Goal: Information Seeking & Learning: Find contact information

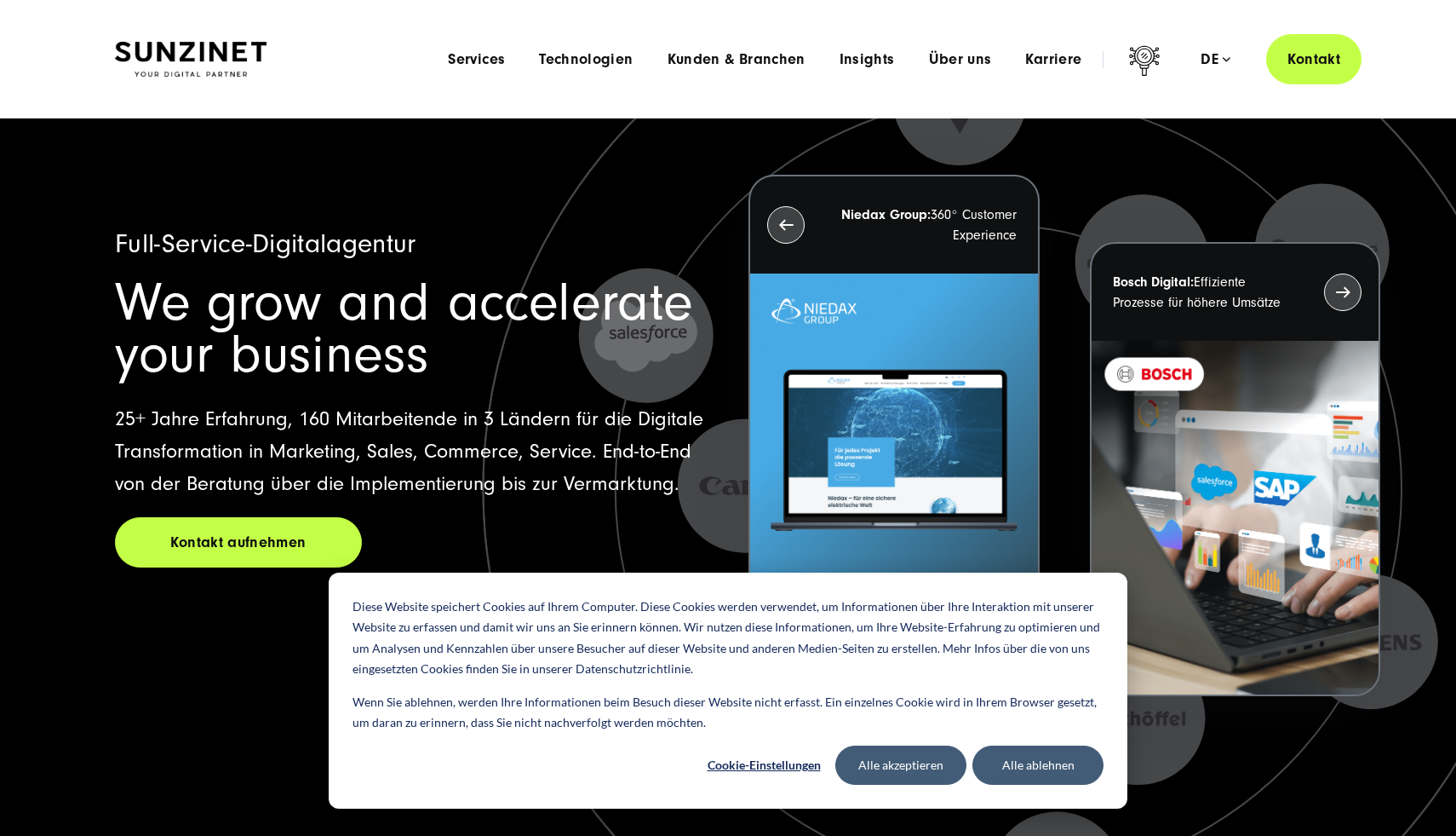
click at [207, 51] on img at bounding box center [190, 59] width 152 height 36
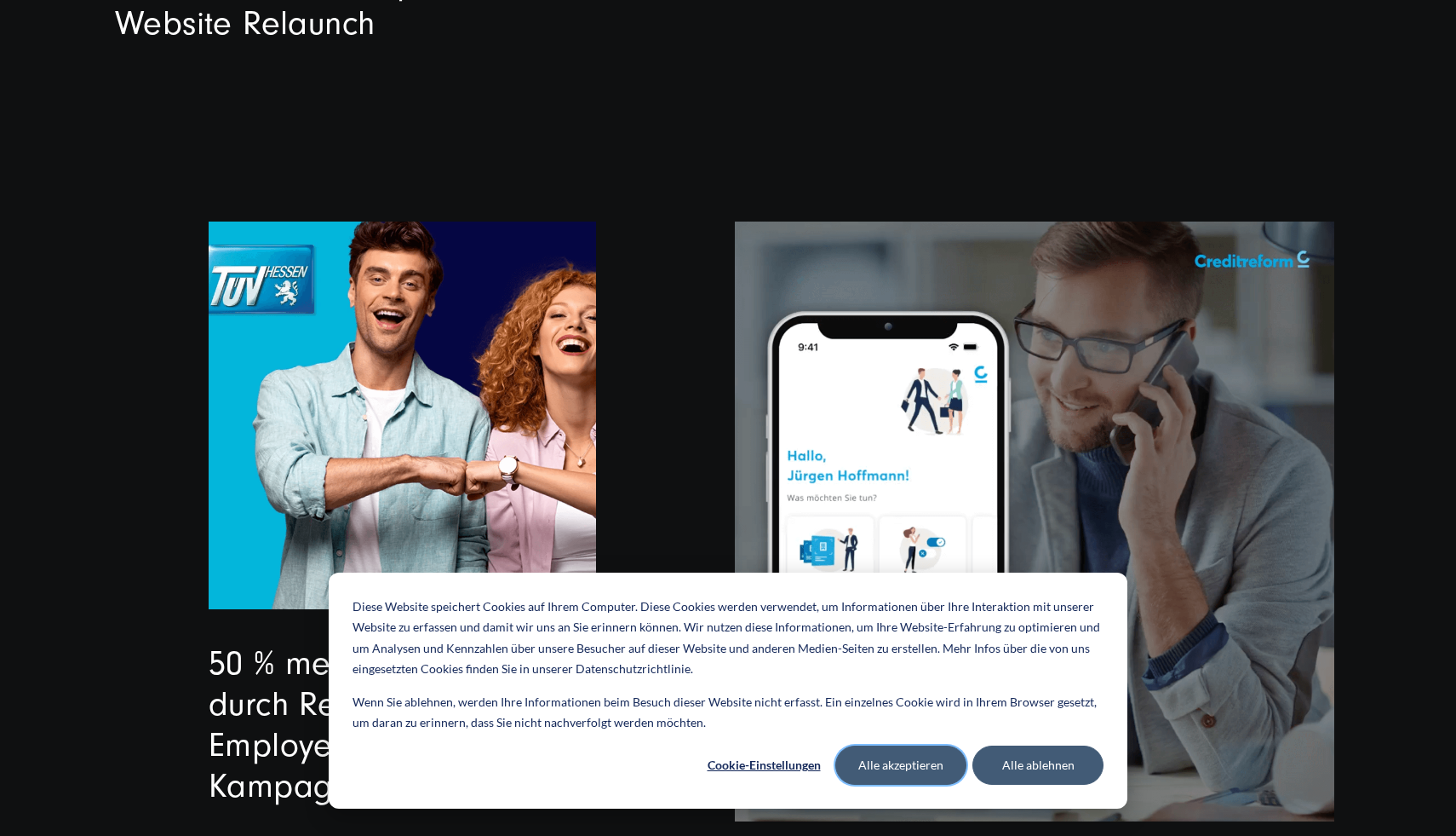
click at [907, 770] on button "Alle akzeptieren" at bounding box center [901, 764] width 131 height 40
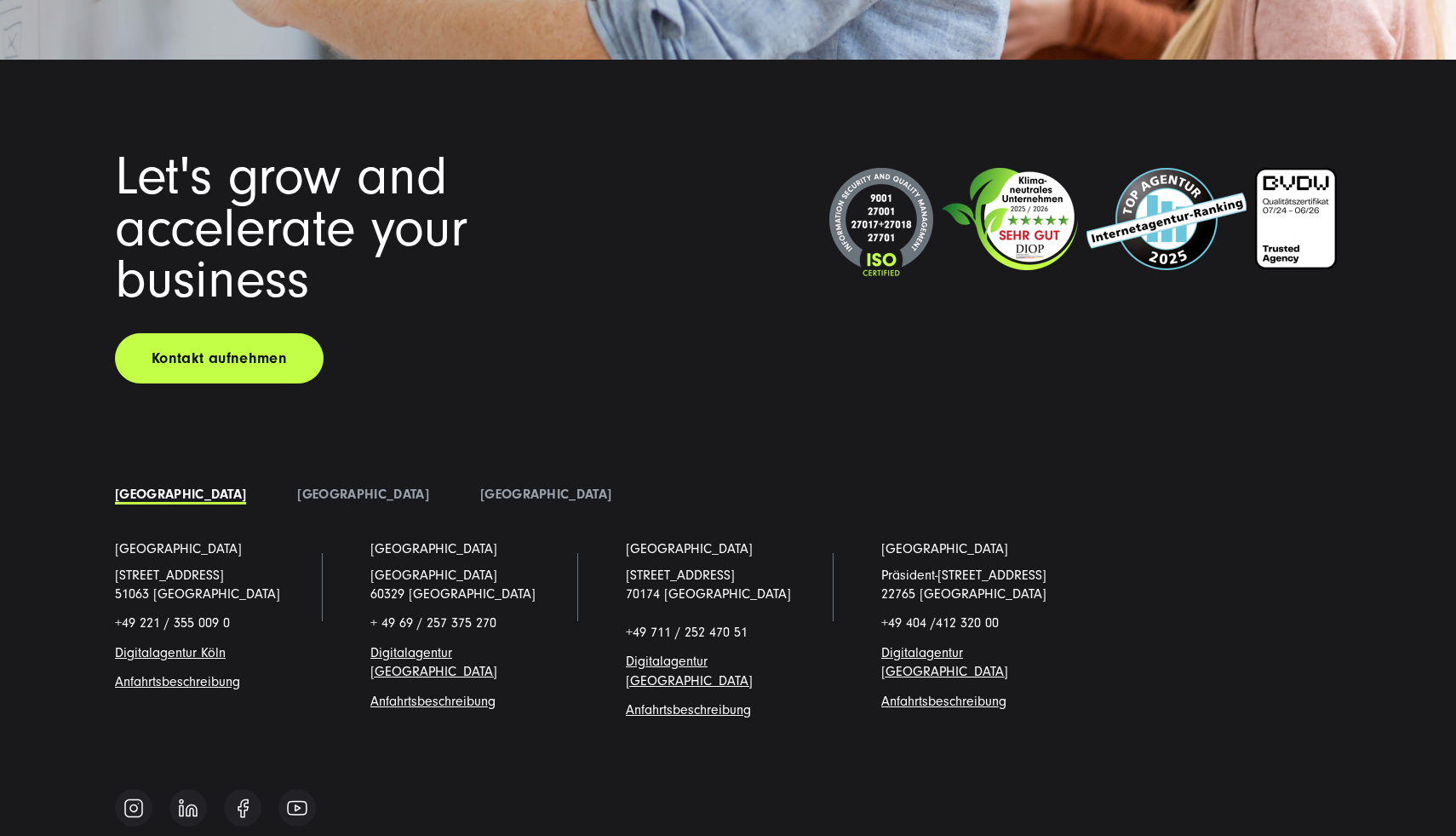
scroll to position [13205, 0]
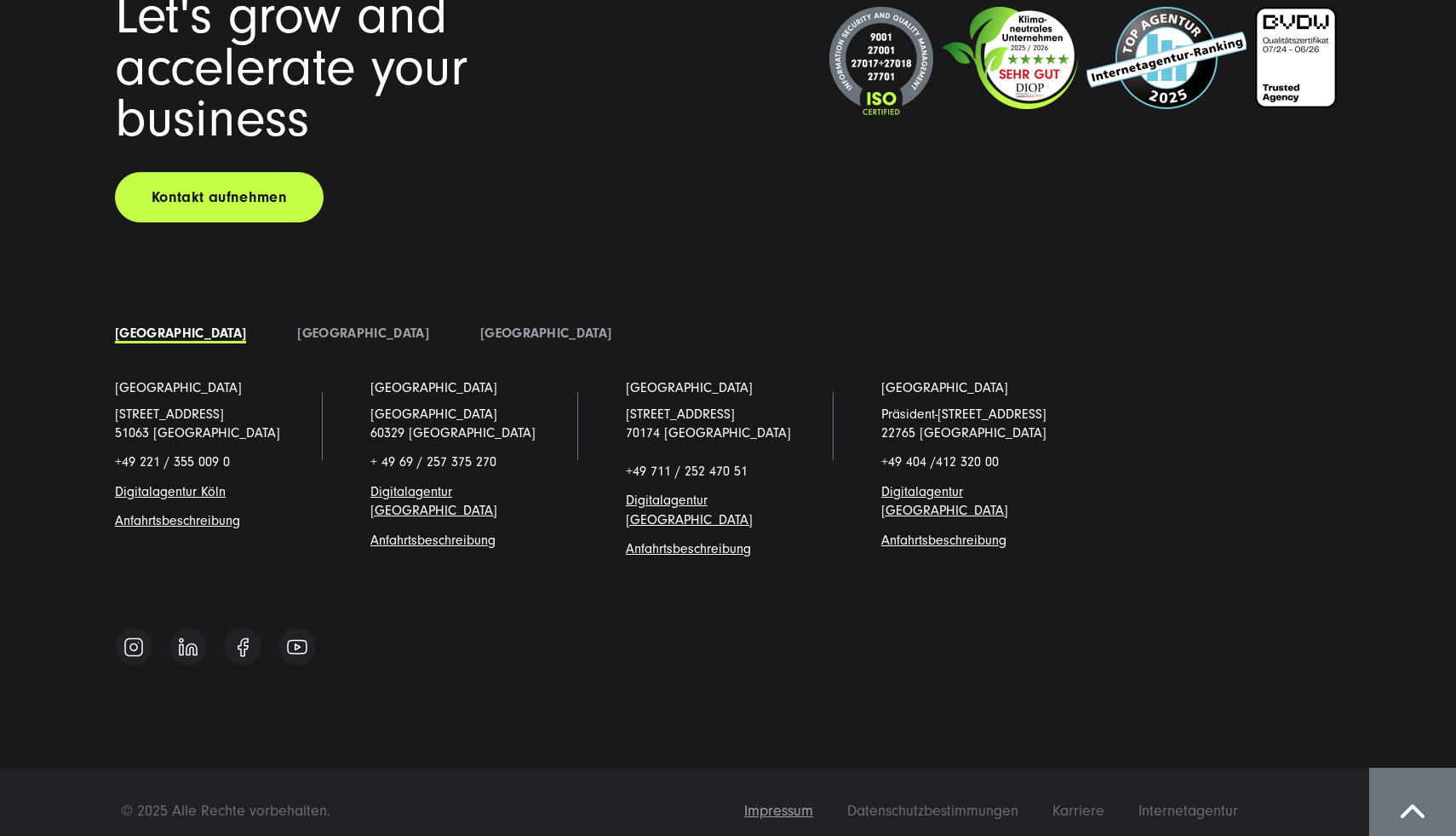
click at [783, 801] on span "Impressum" at bounding box center [778, 809] width 69 height 17
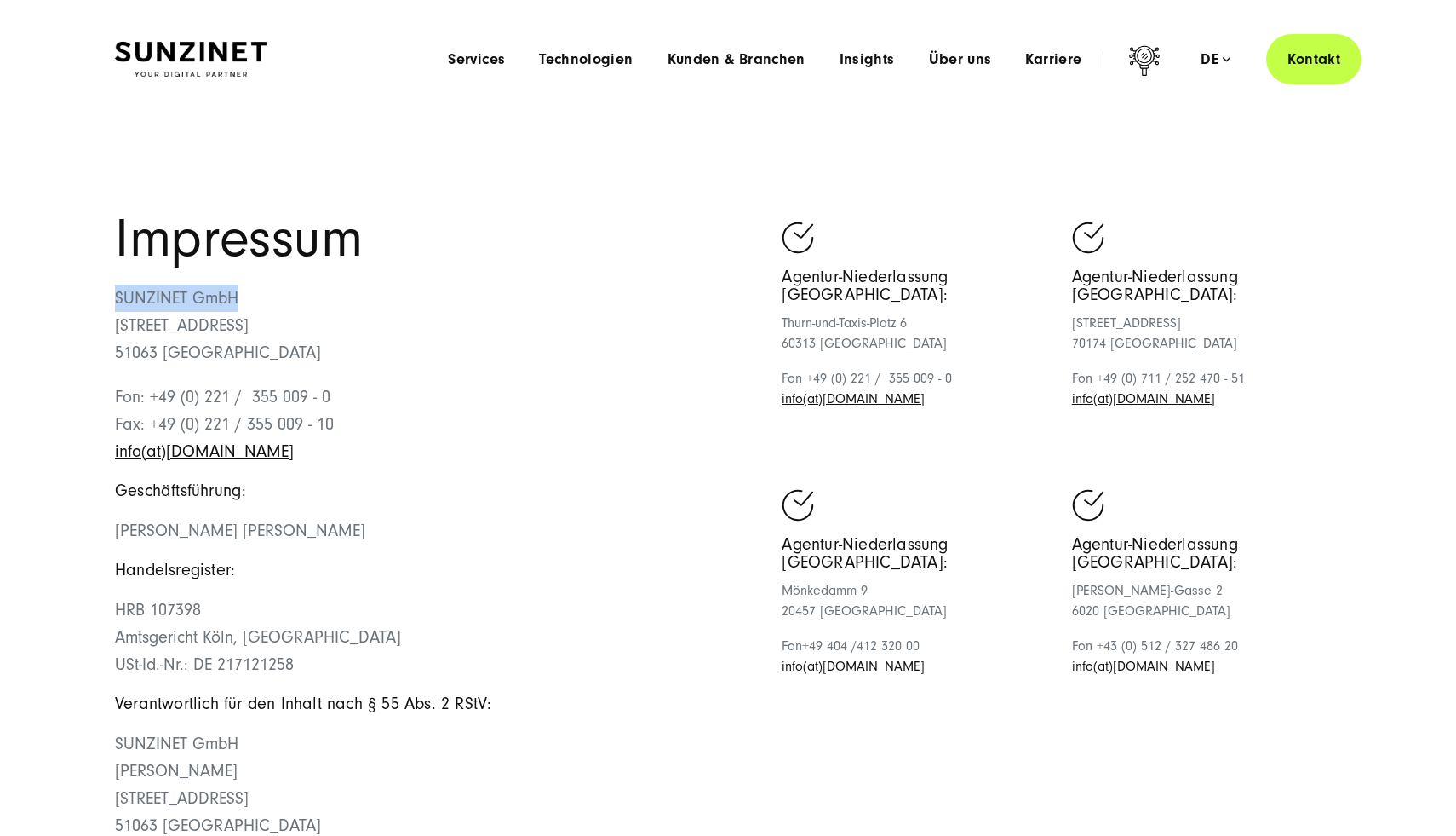
drag, startPoint x: 110, startPoint y: 299, endPoint x: 267, endPoint y: 299, distance: 157.0
click at [267, 299] on div "Impressum SUNZINET GmbH Schanzenstraße 23 51063 Köln Fon: +49 (0) 221 / 355 009…" at bounding box center [728, 574] width 1294 height 722
copy p "SUNZINET GmbH"
drag, startPoint x: 107, startPoint y: 322, endPoint x: 270, endPoint y: 322, distance: 163.0
click at [270, 322] on div "Impressum SUNZINET GmbH Schanzenstraße 23 51063 Köln Fon: +49 (0) 221 / 355 009…" at bounding box center [728, 574] width 1294 height 722
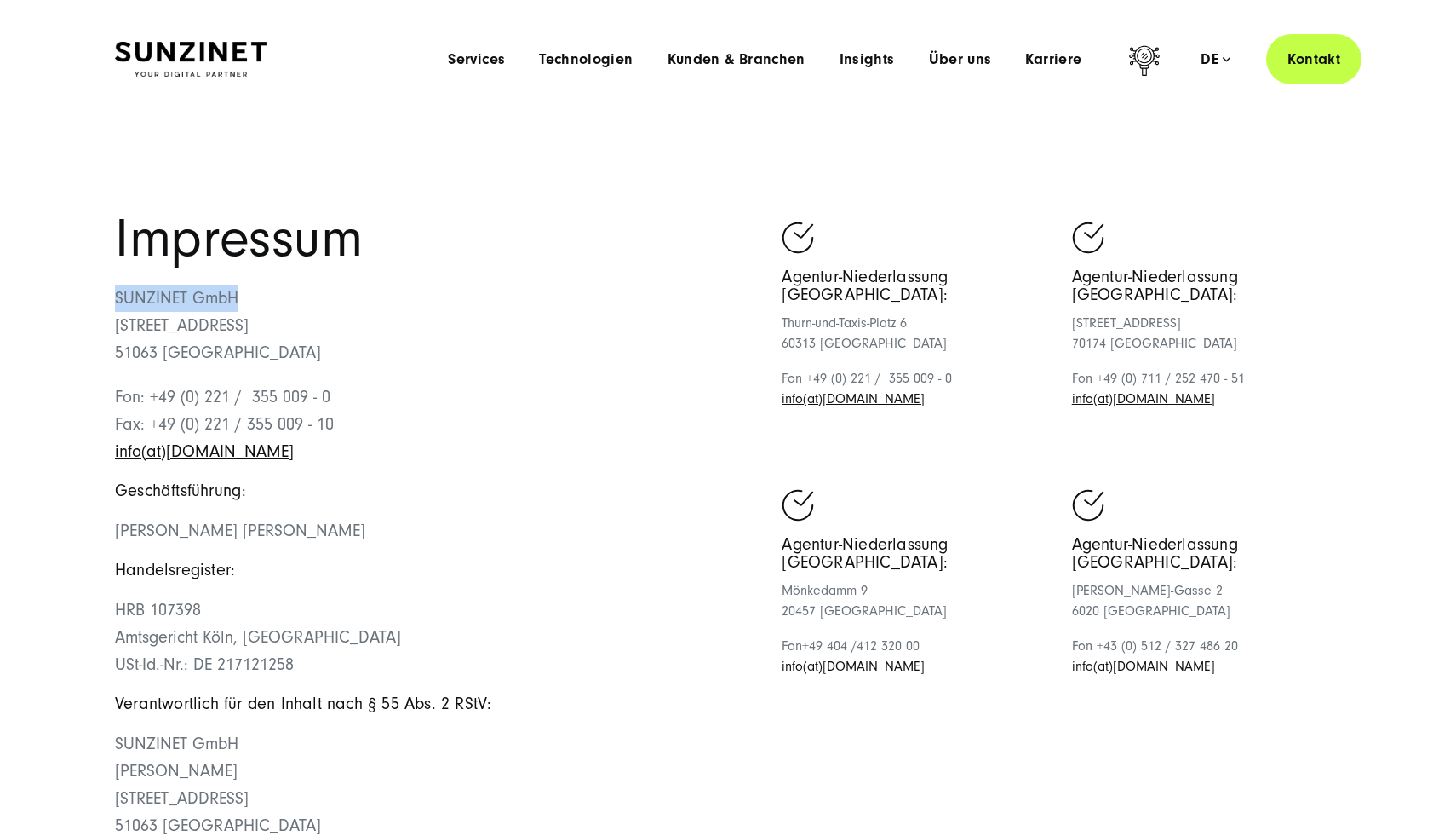
copy p "[STREET_ADDRESS]"
drag, startPoint x: 150, startPoint y: 394, endPoint x: 335, endPoint y: 394, distance: 185.0
click at [335, 394] on p "Fon: +49 (0) 221 / 355 009 - 0 Fax: +49 (0) 221 / 355 009 - 10 info(at)sunzinet…" at bounding box center [422, 424] width 614 height 82
copy p "+49 (0) 221 / 355 009 - 0"
drag, startPoint x: 108, startPoint y: 450, endPoint x: 257, endPoint y: 450, distance: 149.0
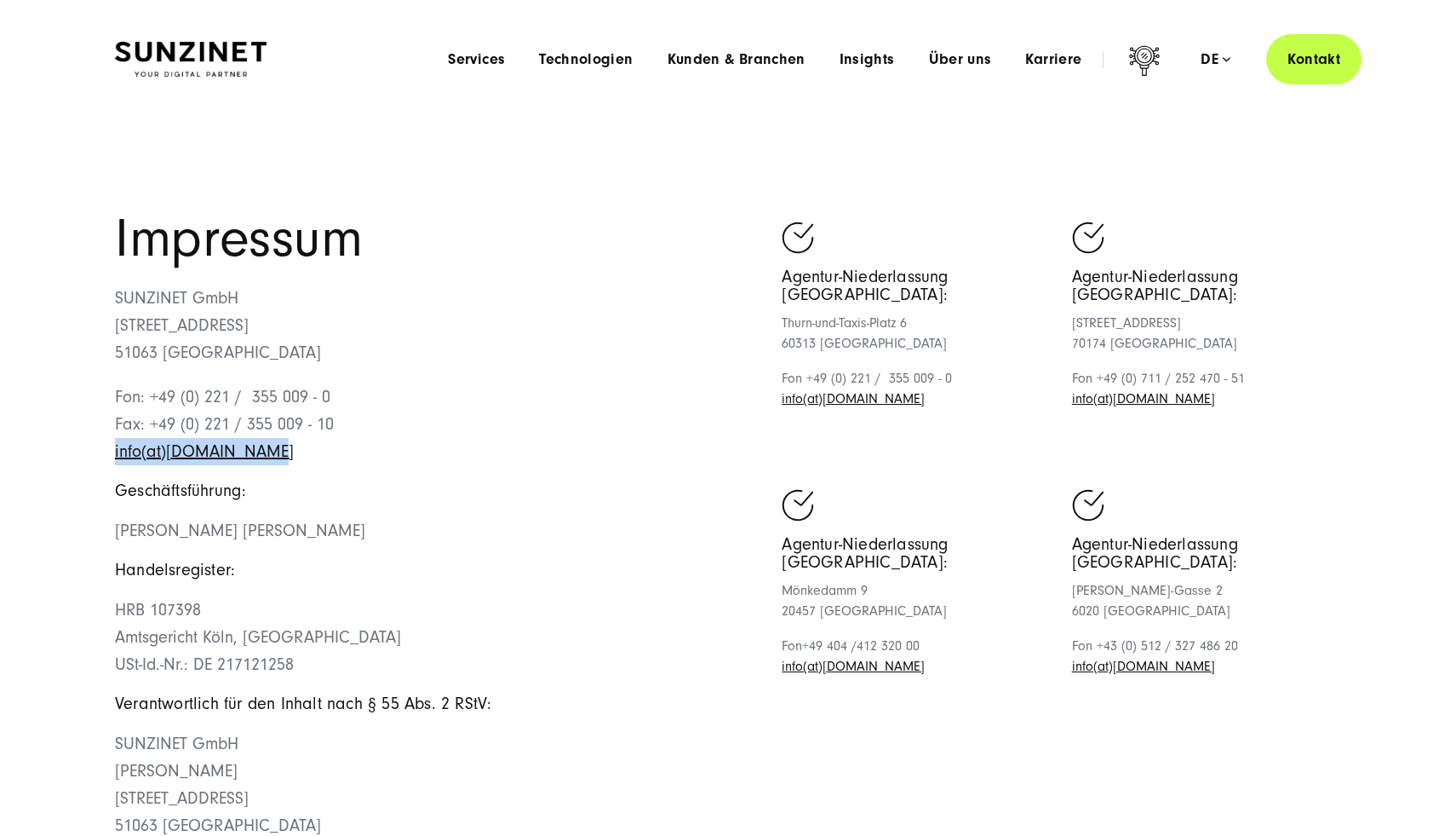
click at [257, 450] on div "Impressum SUNZINET GmbH Schanzenstraße 23 51063 Köln Fon: +49 (0) 221 / 355 009…" at bounding box center [728, 574] width 1294 height 722
copy link "info(at)sunzinet.com"
drag, startPoint x: 185, startPoint y: 530, endPoint x: 254, endPoint y: 530, distance: 69.0
click at [254, 530] on span "Georges D.M. Wolff, Theresa Gruhler" at bounding box center [240, 530] width 251 height 18
copy span "D.M. Wolff"
